Goal: Check status: Check status

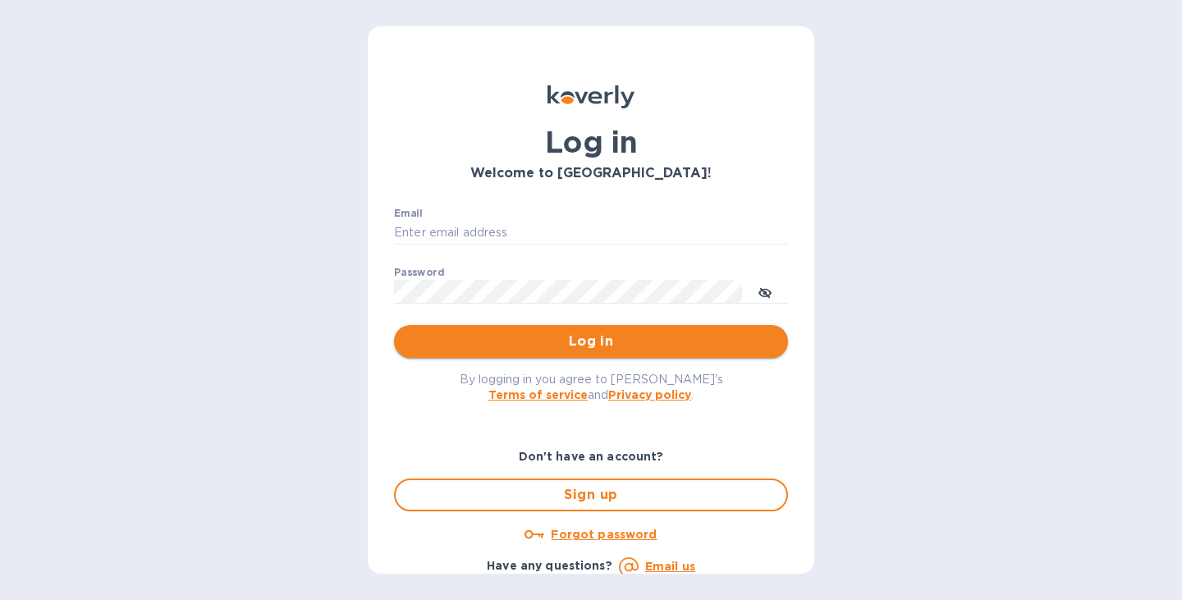
type input "[PERSON_NAME][EMAIL_ADDRESS][DOMAIN_NAME]"
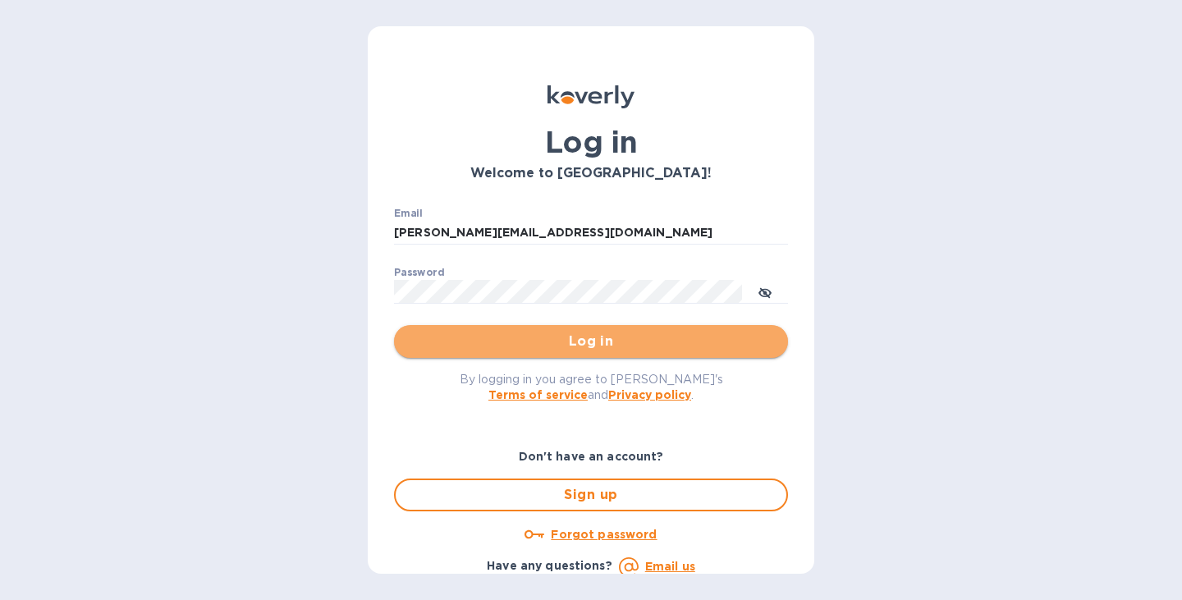
click at [615, 334] on span "Log in" at bounding box center [591, 342] width 368 height 20
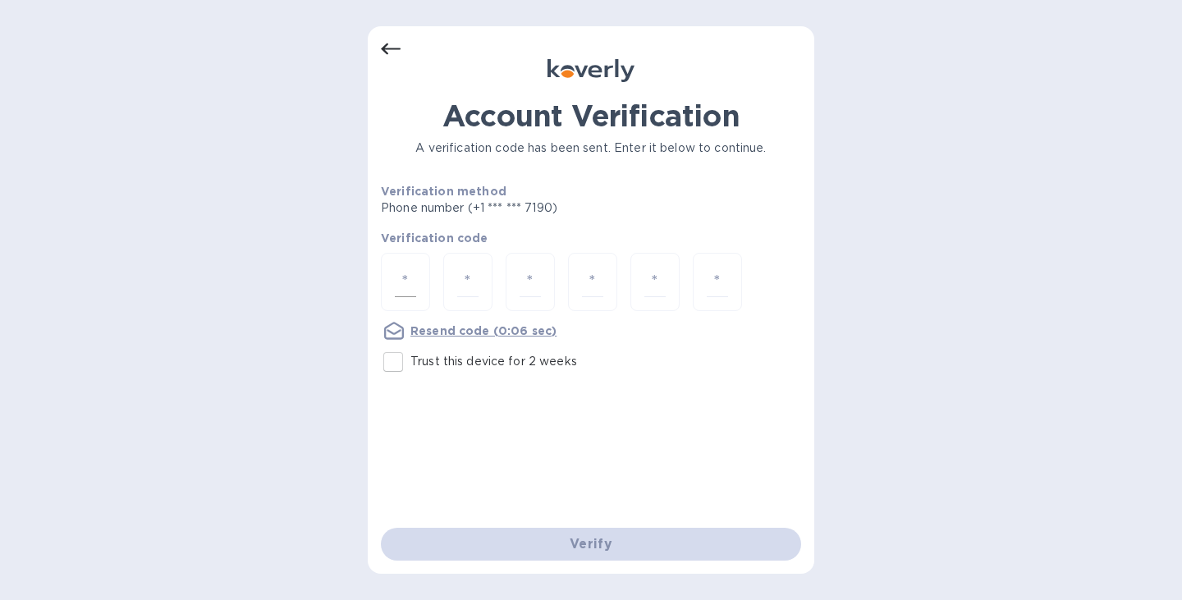
click at [405, 282] on input "number" at bounding box center [405, 282] width 21 height 30
type input "5"
type input "4"
type input "8"
type input "6"
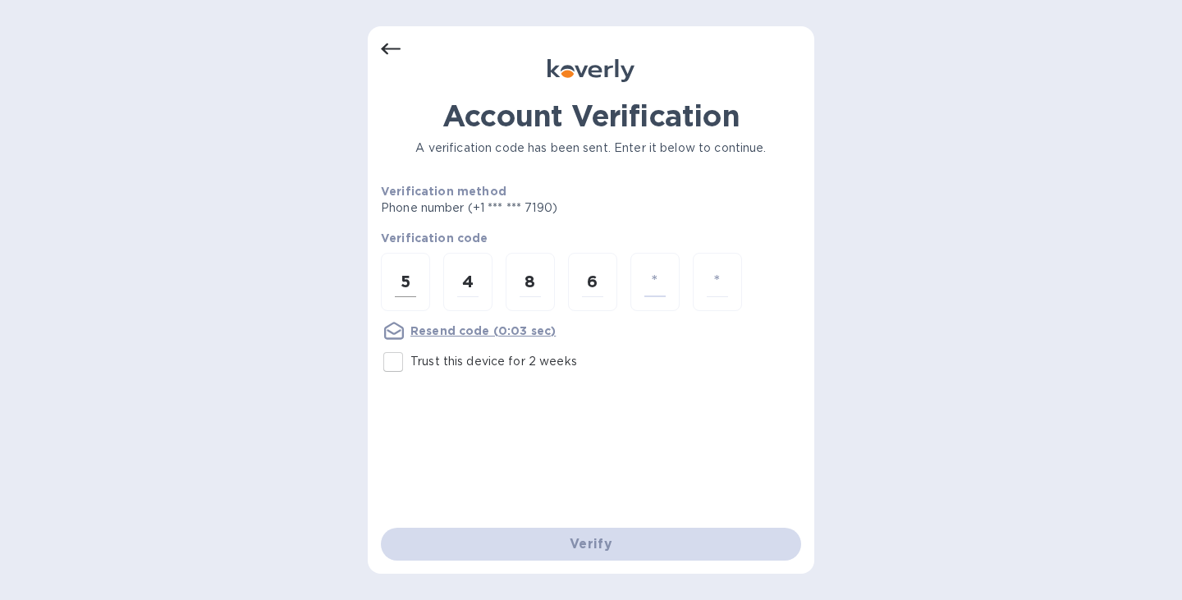
type input "8"
type input "2"
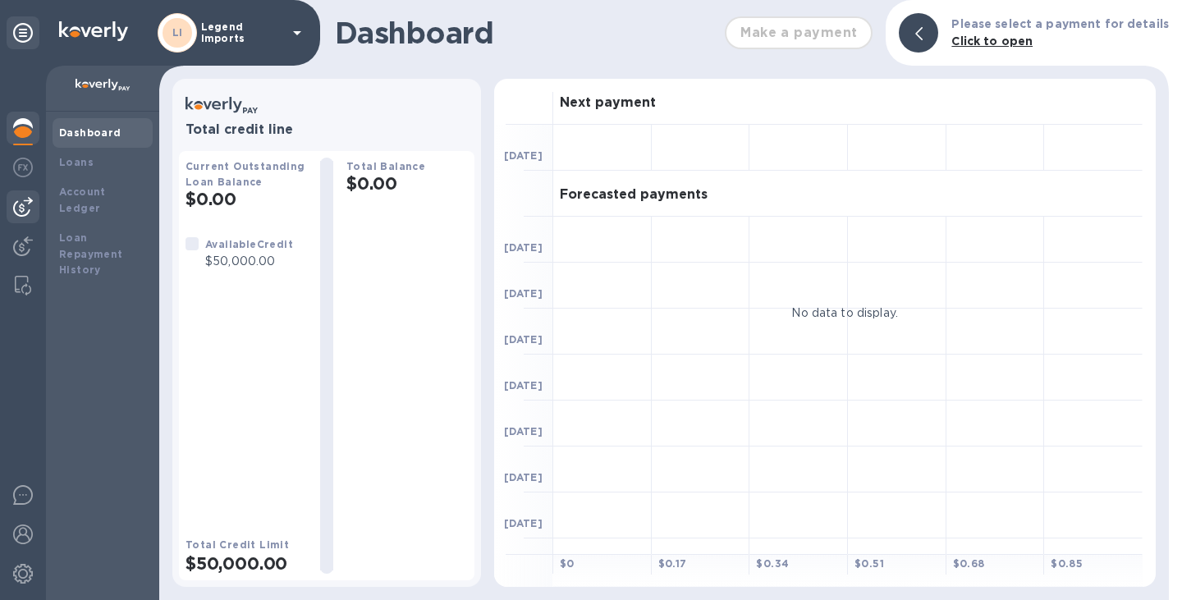
click at [28, 203] on img at bounding box center [23, 207] width 20 height 20
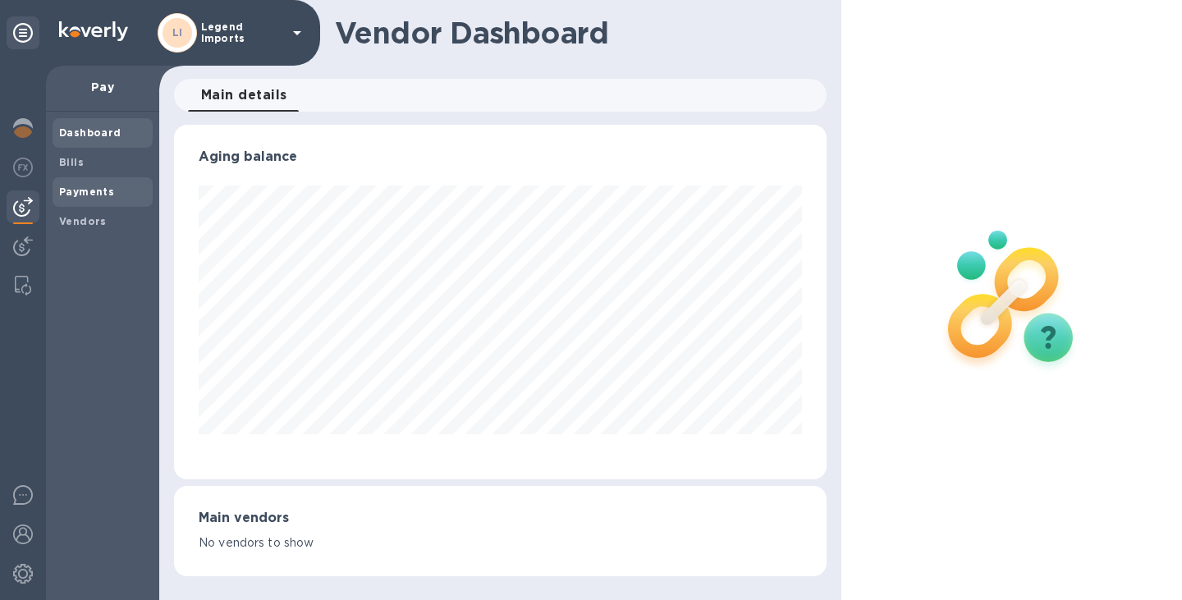
scroll to position [355, 653]
click at [89, 189] on b "Payments" at bounding box center [86, 191] width 55 height 12
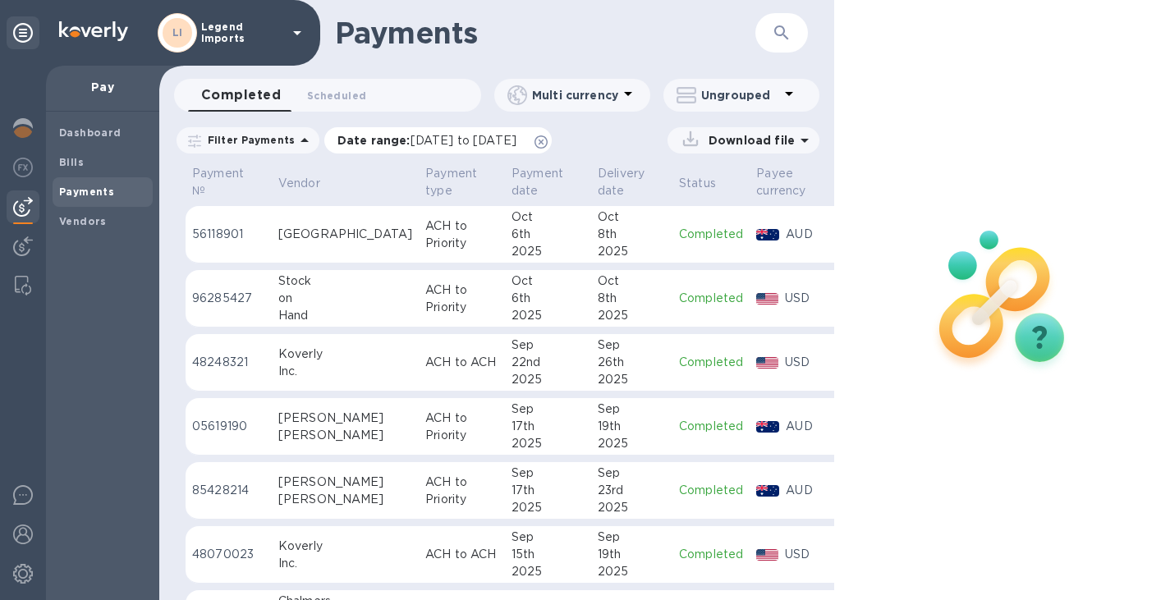
click at [547, 140] on icon at bounding box center [540, 141] width 13 height 13
click at [300, 139] on icon at bounding box center [305, 141] width 20 height 20
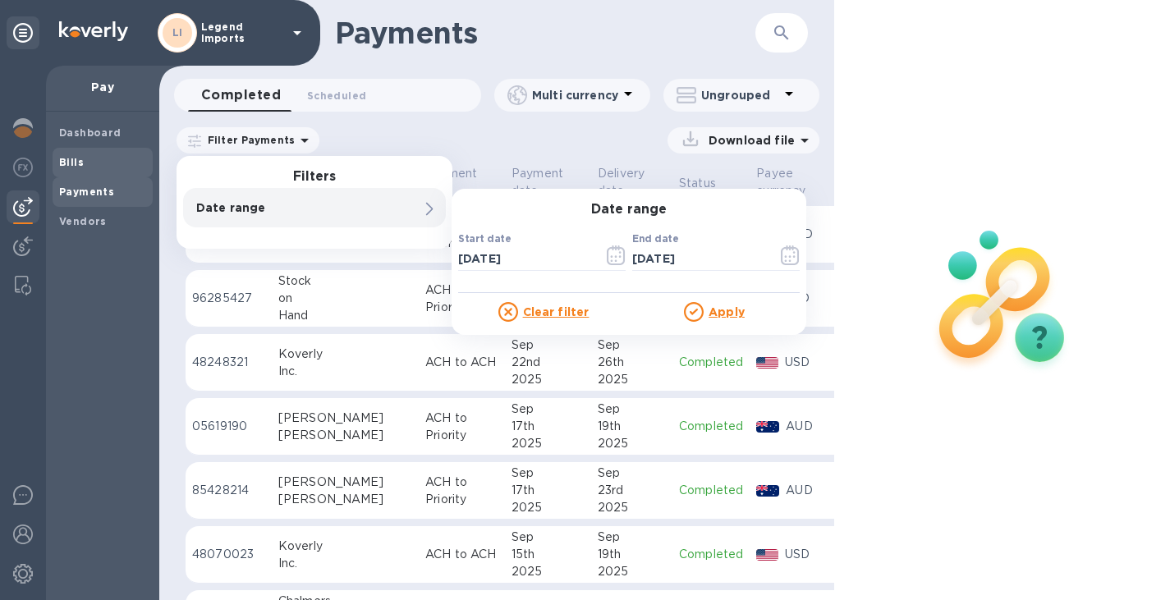
click at [78, 168] on span "Bills" at bounding box center [71, 162] width 25 height 16
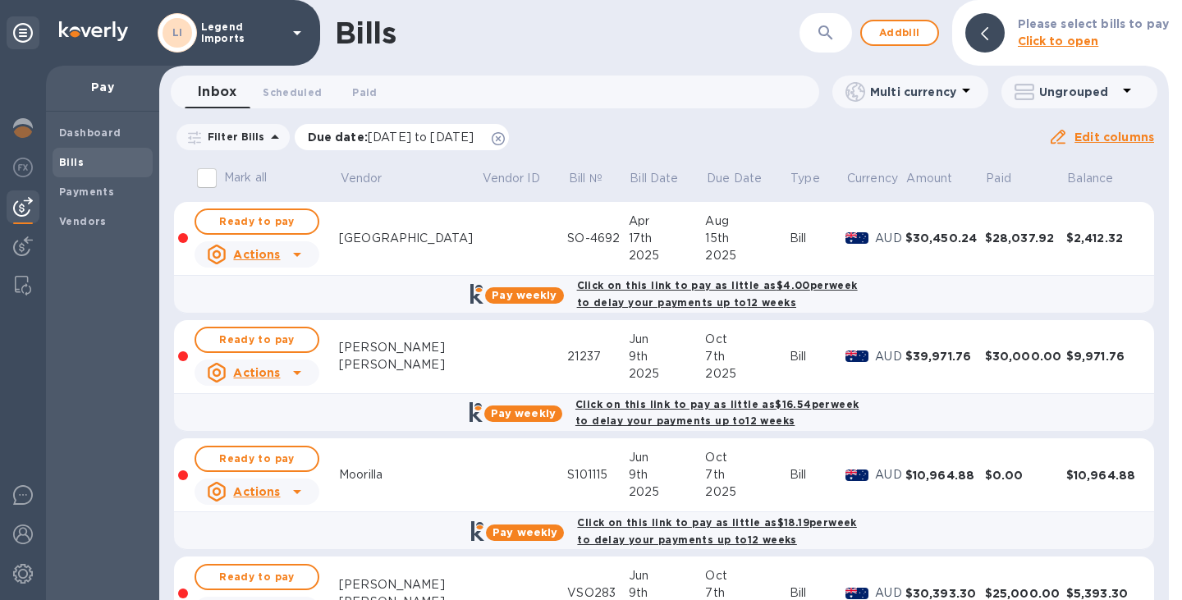
click at [510, 138] on div "Due date : [DATE] to [DATE]" at bounding box center [402, 137] width 215 height 26
click at [505, 133] on icon at bounding box center [498, 138] width 13 height 13
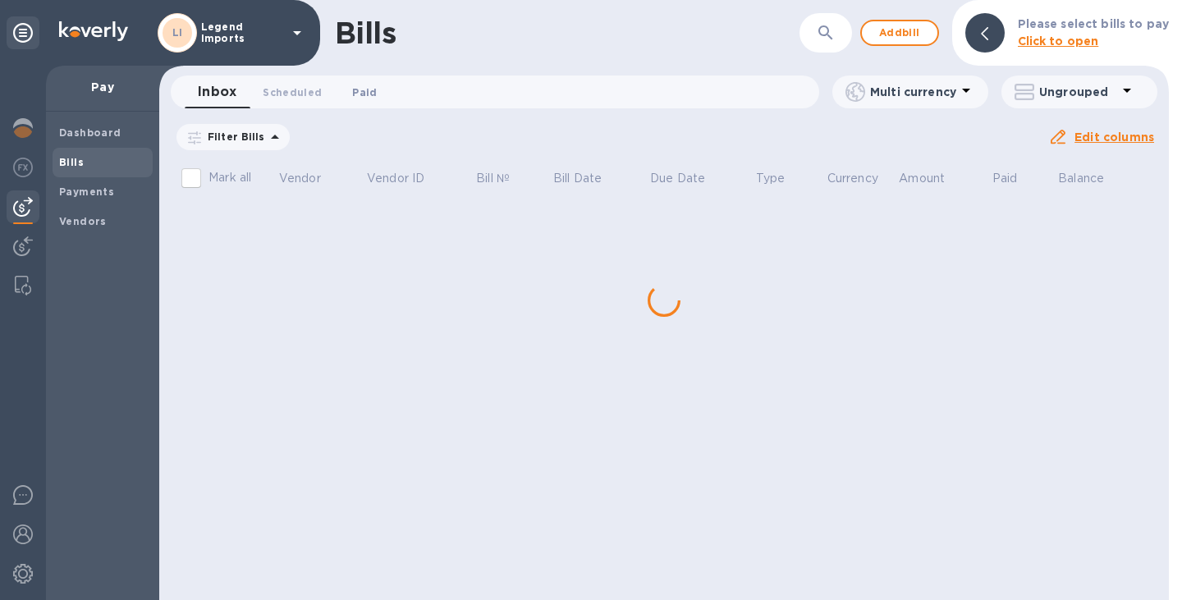
click at [367, 93] on span "Paid 0" at bounding box center [364, 92] width 25 height 17
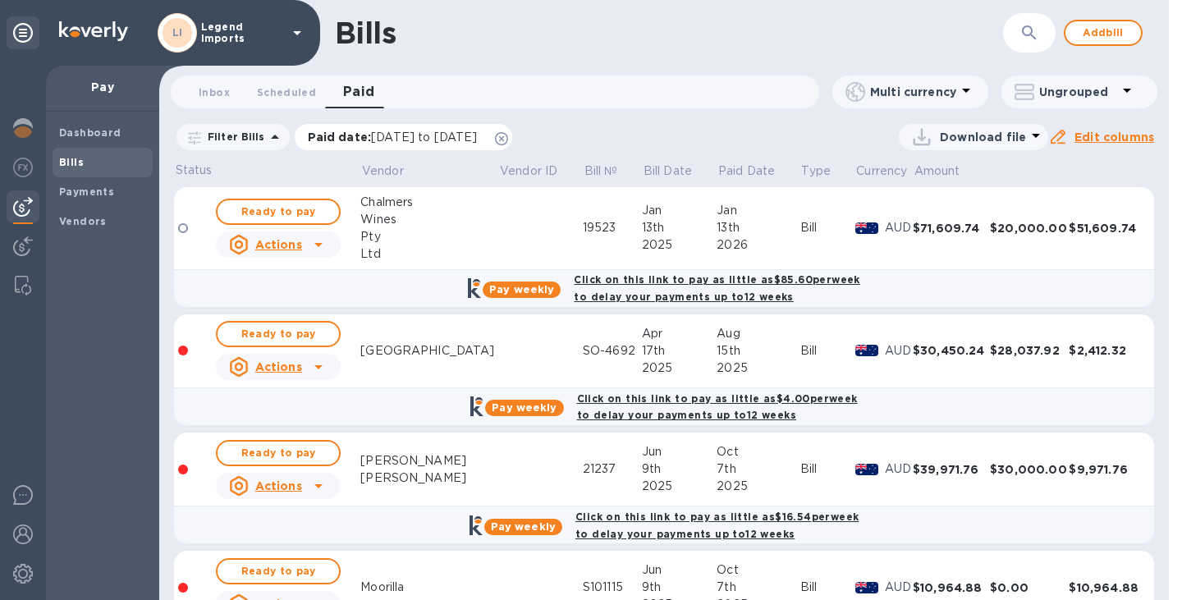
click at [508, 134] on icon at bounding box center [501, 138] width 13 height 13
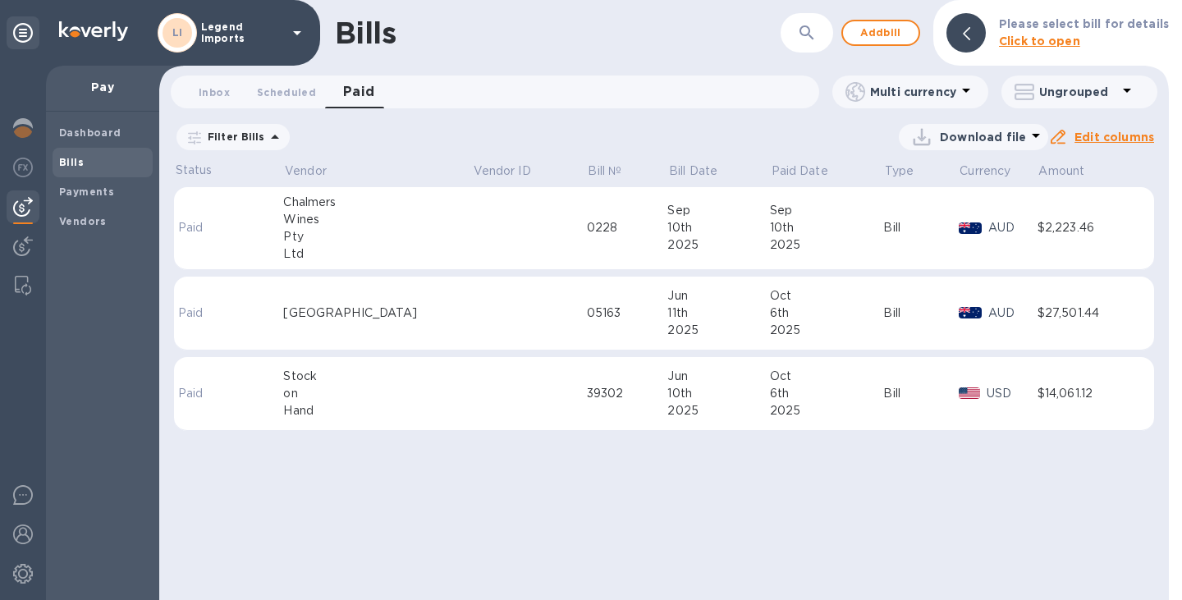
click at [254, 140] on p "Filter Bills" at bounding box center [233, 137] width 64 height 14
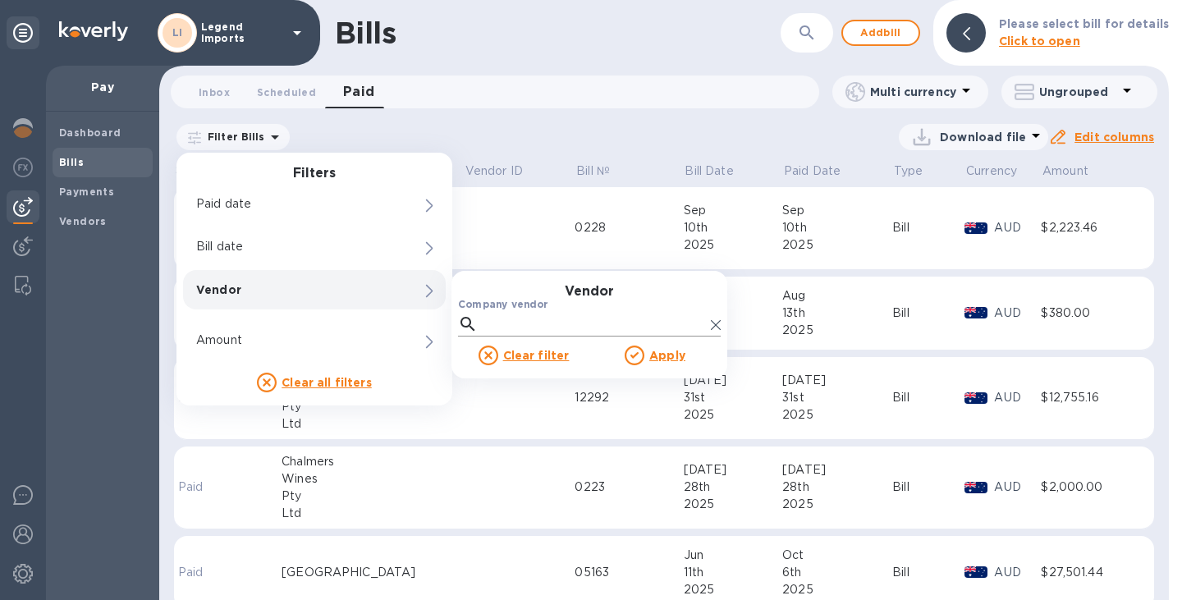
click at [497, 318] on input "Company vendor" at bounding box center [594, 324] width 220 height 25
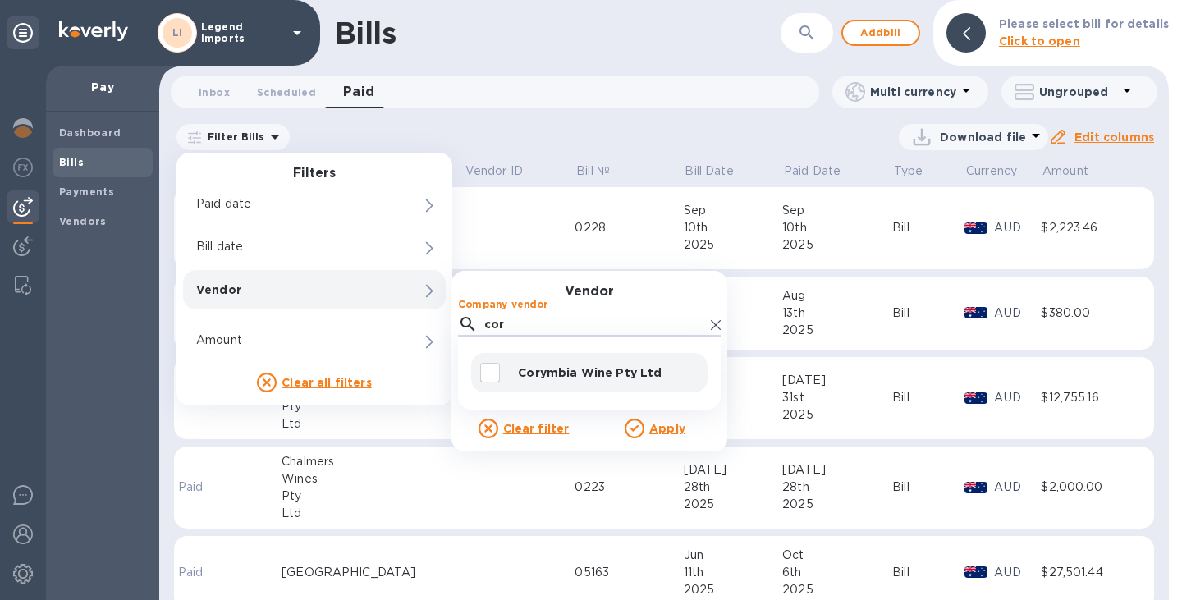
type input "cor"
click at [552, 369] on p "Corymbia Wine Pty Ltd" at bounding box center [609, 372] width 183 height 16
checkbox input "true"
click at [652, 436] on p "Apply" at bounding box center [667, 428] width 36 height 16
